Goal: Task Accomplishment & Management: Manage account settings

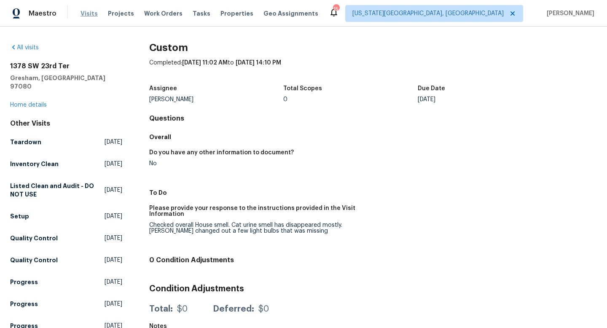
click at [87, 15] on span "Visits" at bounding box center [89, 13] width 17 height 8
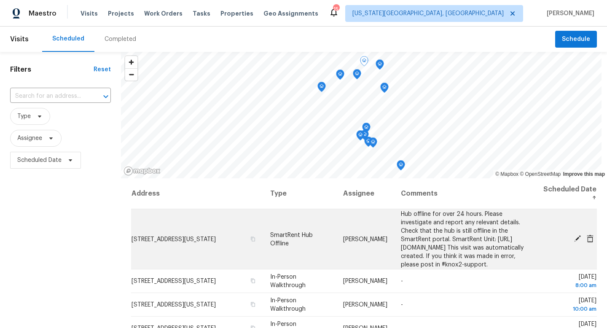
click at [579, 242] on icon at bounding box center [578, 239] width 8 height 8
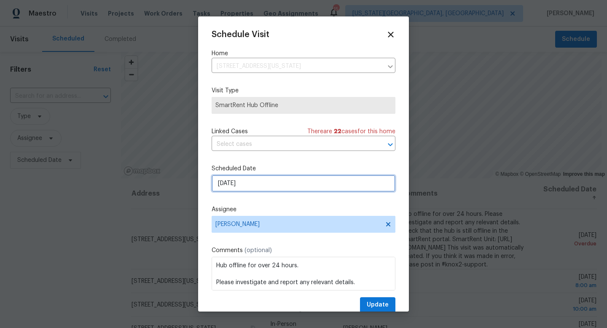
click at [241, 185] on input "8/27/2025" at bounding box center [304, 183] width 184 height 17
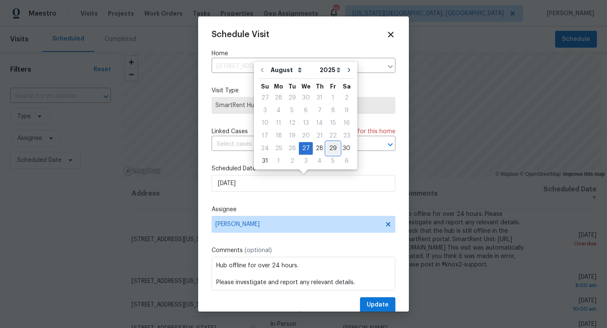
click at [329, 148] on div "29" at bounding box center [332, 149] width 13 height 12
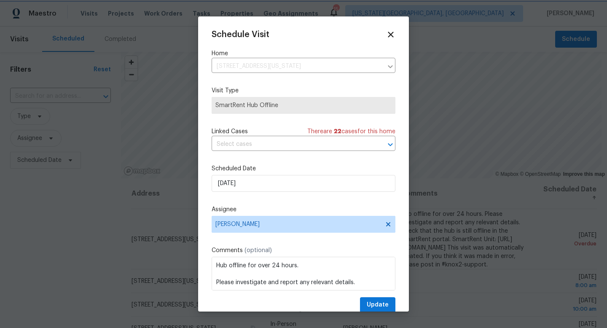
type input "8/29/2025"
click at [380, 296] on div "Schedule Visit Home 8674 Bellcove Cir, Colorado Springs, CO 80920 ​ Visit Type …" at bounding box center [304, 171] width 184 height 283
click at [379, 303] on span "Update" at bounding box center [378, 305] width 22 height 11
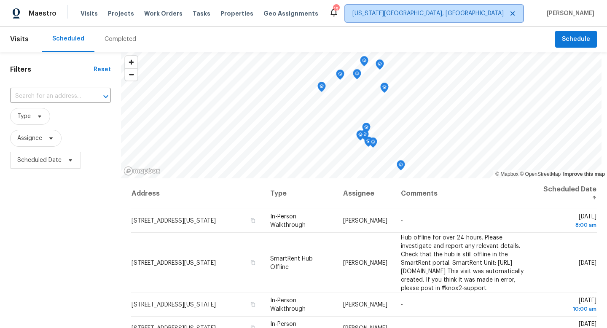
click at [468, 12] on span "[US_STATE][GEOGRAPHIC_DATA], [GEOGRAPHIC_DATA]" at bounding box center [428, 13] width 151 height 8
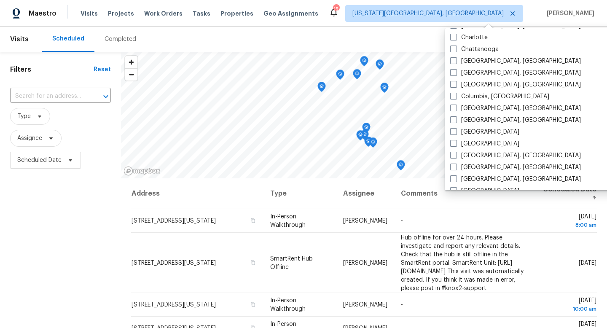
scroll to position [146, 0]
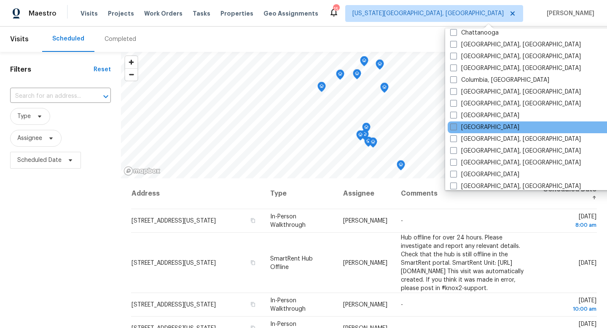
click at [457, 126] on span at bounding box center [453, 127] width 7 height 7
click at [456, 126] on input "Denver" at bounding box center [452, 125] width 5 height 5
checkbox input "true"
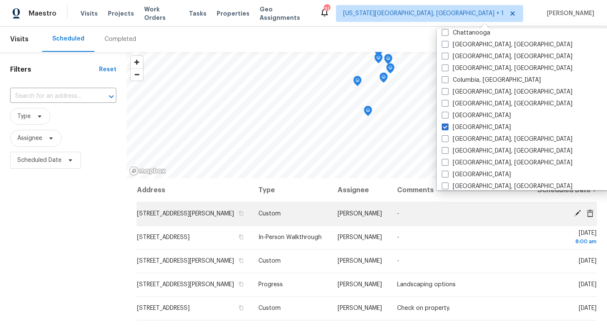
click at [592, 217] on icon at bounding box center [591, 214] width 8 height 8
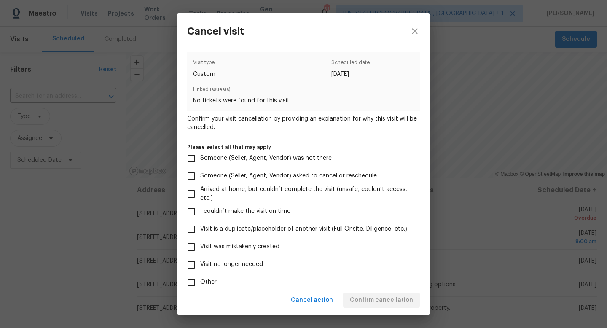
scroll to position [50, 0]
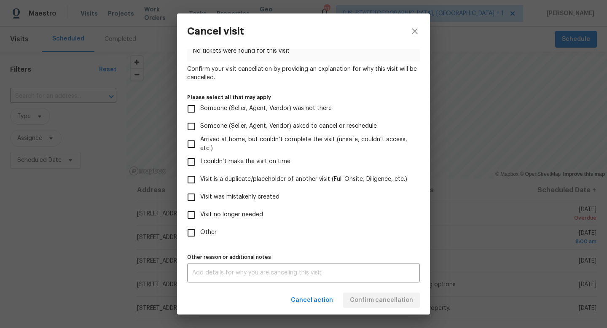
click at [230, 197] on span "Visit was mistakenly created" at bounding box center [239, 197] width 79 height 9
click at [200, 197] on input "Visit was mistakenly created" at bounding box center [192, 197] width 18 height 18
checkbox input "true"
click at [398, 299] on span "Confirm cancellation" at bounding box center [381, 300] width 63 height 11
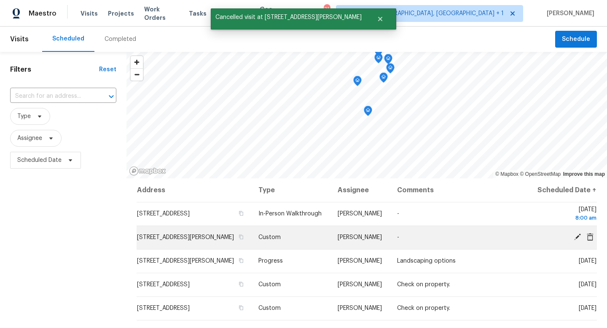
click at [578, 241] on icon at bounding box center [578, 237] width 8 height 8
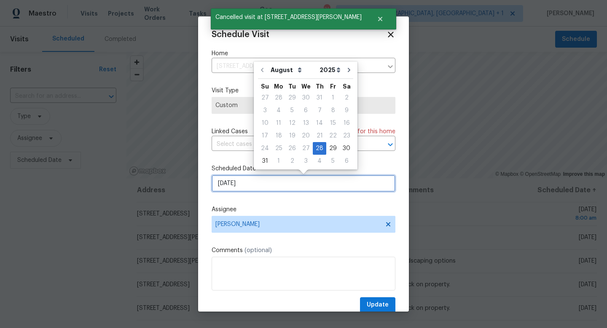
click at [298, 189] on input "8/28/2025" at bounding box center [304, 183] width 184 height 17
click at [333, 149] on div "29" at bounding box center [332, 149] width 13 height 12
type input "8/29/2025"
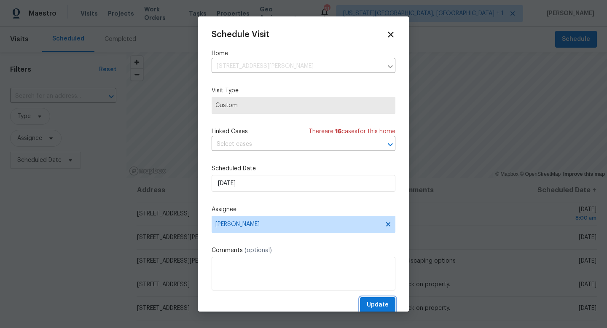
click at [379, 309] on span "Update" at bounding box center [378, 305] width 22 height 11
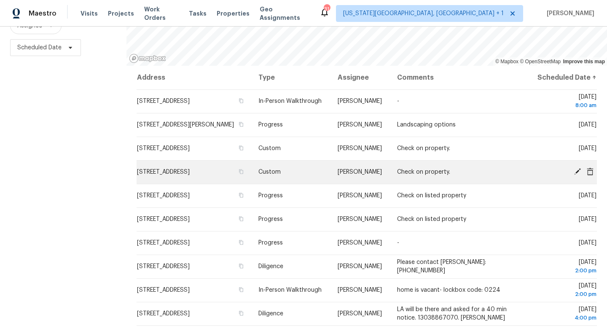
scroll to position [0, 0]
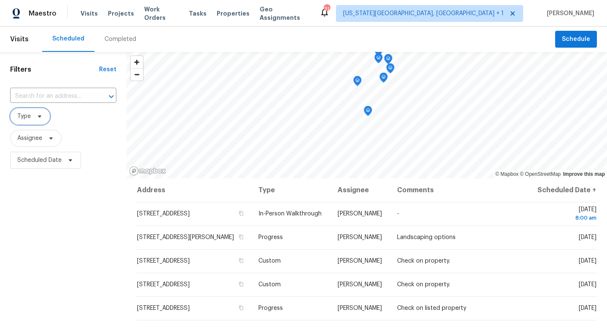
click at [36, 117] on icon at bounding box center [39, 116] width 7 height 7
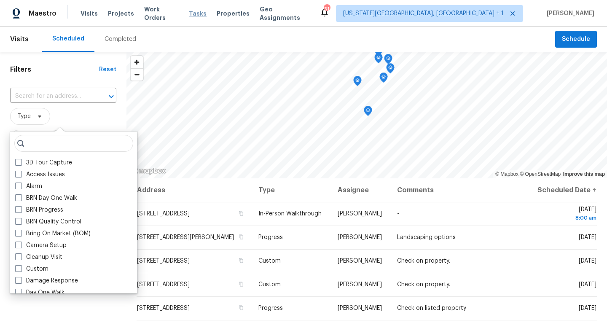
click at [196, 12] on span "Tasks" at bounding box center [198, 14] width 18 height 6
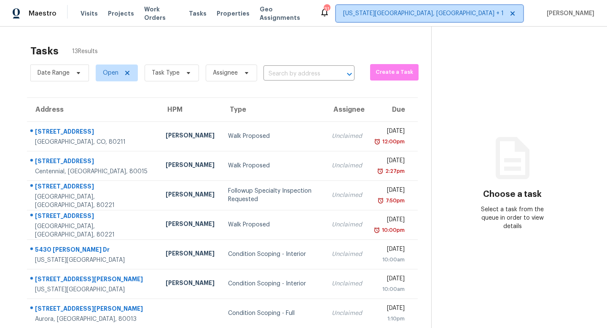
click at [473, 15] on span "Colorado Springs, CO + 1" at bounding box center [423, 13] width 161 height 8
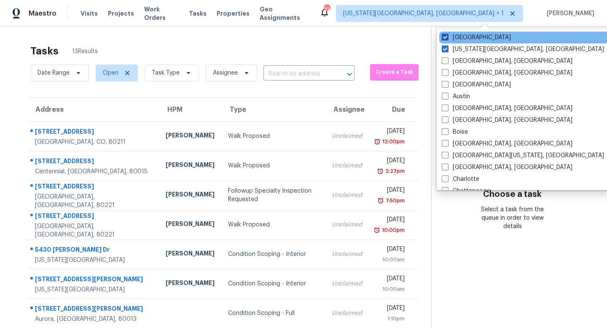
click at [444, 37] on span at bounding box center [445, 37] width 7 height 7
click at [444, 37] on input "Denver" at bounding box center [444, 35] width 5 height 5
checkbox input "false"
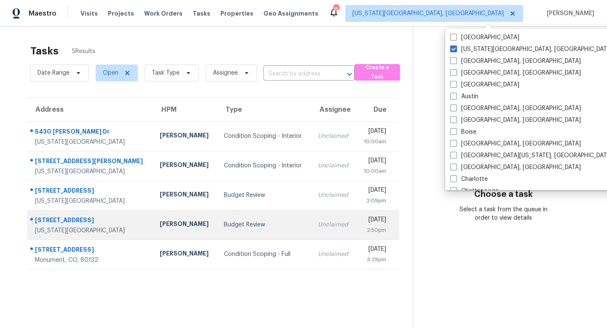
click at [64, 217] on div "4243 Moonbeam Dr" at bounding box center [90, 221] width 111 height 11
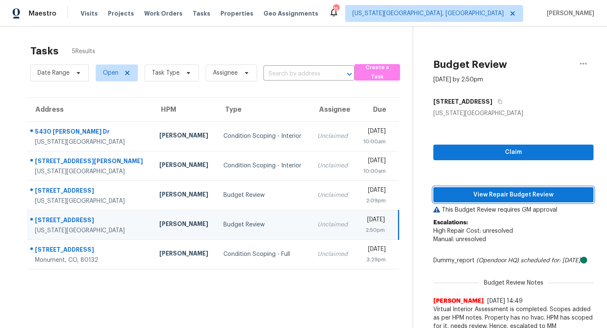
click at [486, 196] on span "View Repair Budget Review" at bounding box center [513, 195] width 147 height 11
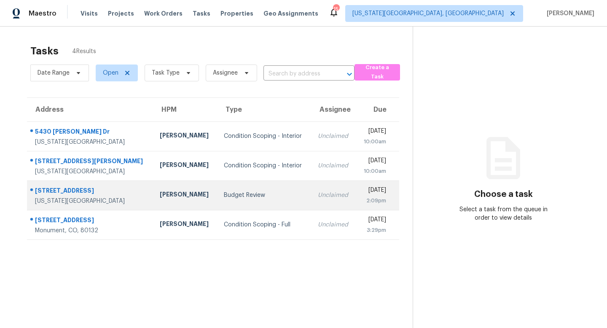
click at [70, 190] on div "[STREET_ADDRESS]" at bounding box center [90, 191] width 111 height 11
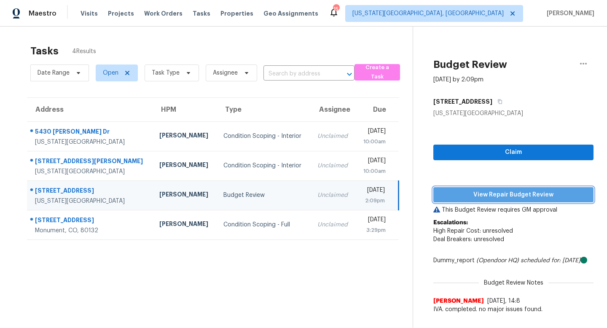
click at [482, 200] on button "View Repair Budget Review" at bounding box center [513, 195] width 160 height 16
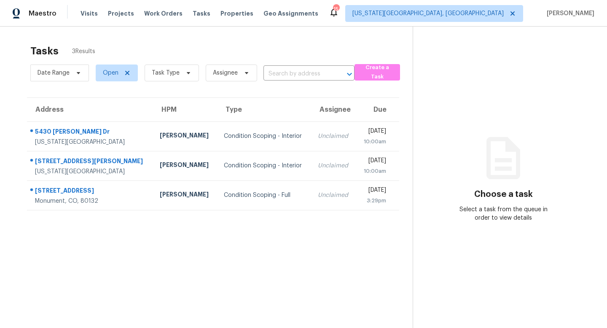
click at [152, 18] on div "Visits Projects Work Orders Tasks Properties Geo Assignments" at bounding box center [205, 13] width 248 height 17
click at [152, 13] on span "Work Orders" at bounding box center [163, 13] width 38 height 8
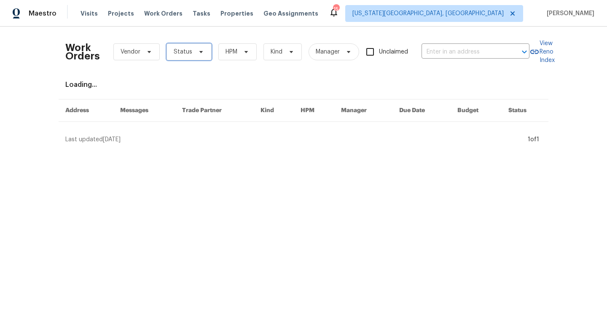
click at [184, 51] on span "Status" at bounding box center [183, 52] width 19 height 8
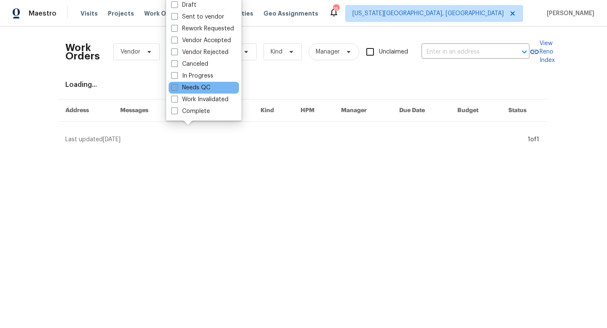
click at [180, 85] on label "Needs QC" at bounding box center [190, 87] width 39 height 8
click at [177, 85] on input "Needs QC" at bounding box center [173, 85] width 5 height 5
checkbox input "true"
